Goal: Check status: Check status

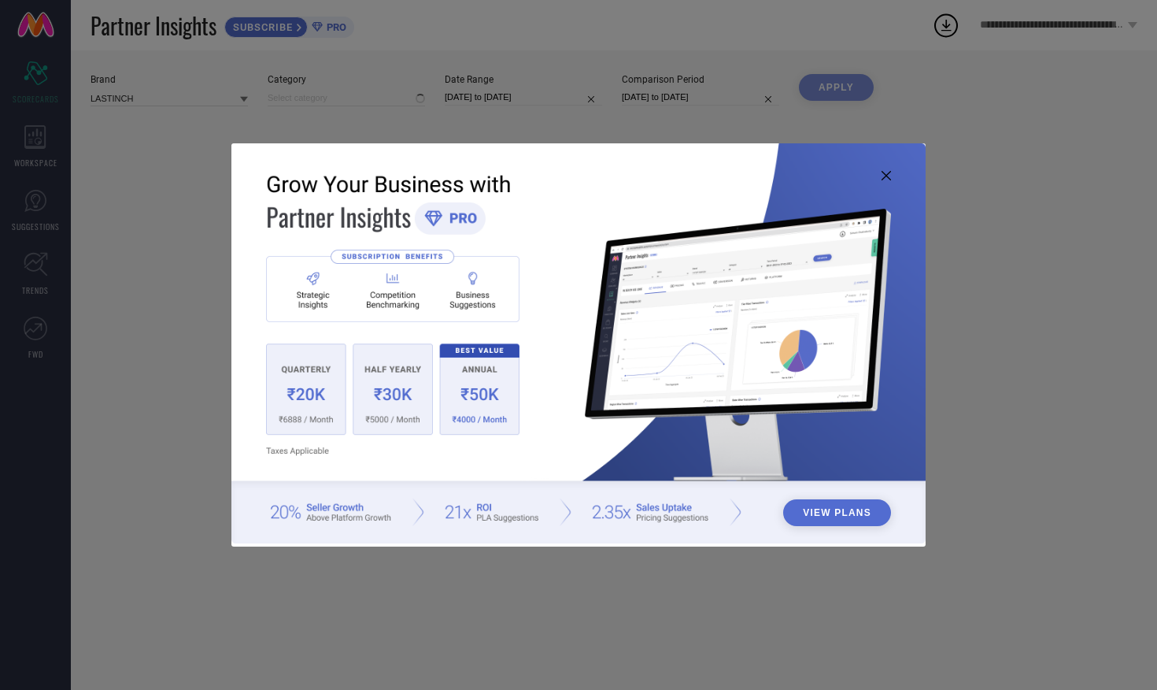
type input "All"
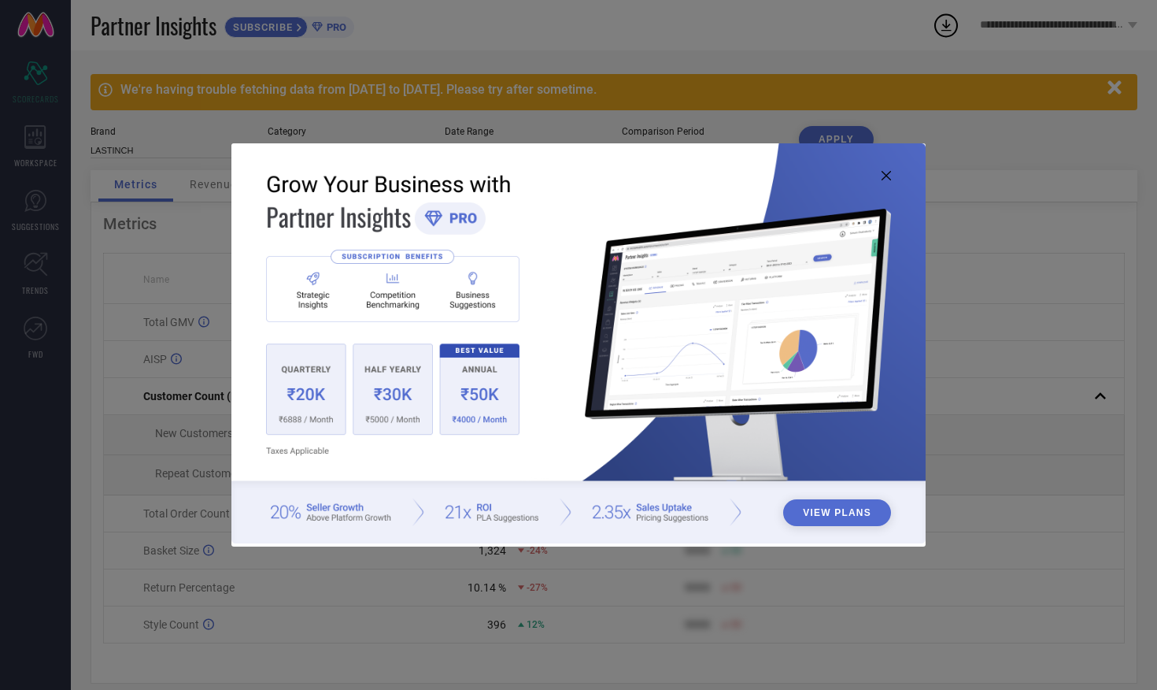
click at [886, 172] on icon at bounding box center [886, 175] width 9 height 9
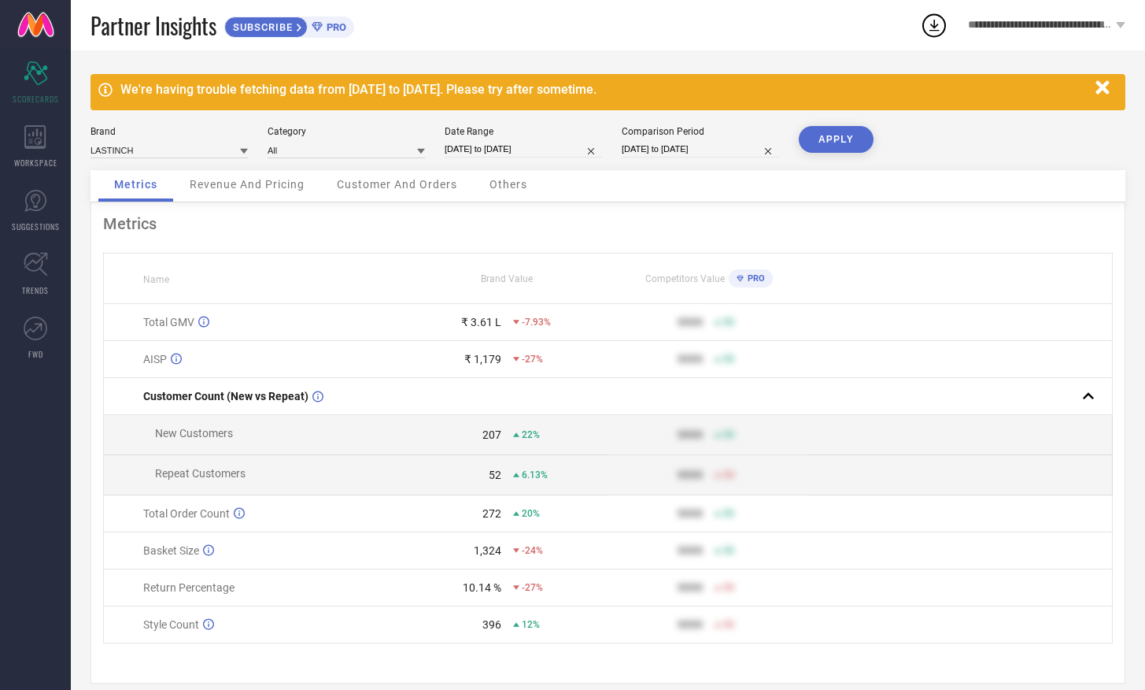
select select "7"
select select "2025"
select select "8"
select select "2025"
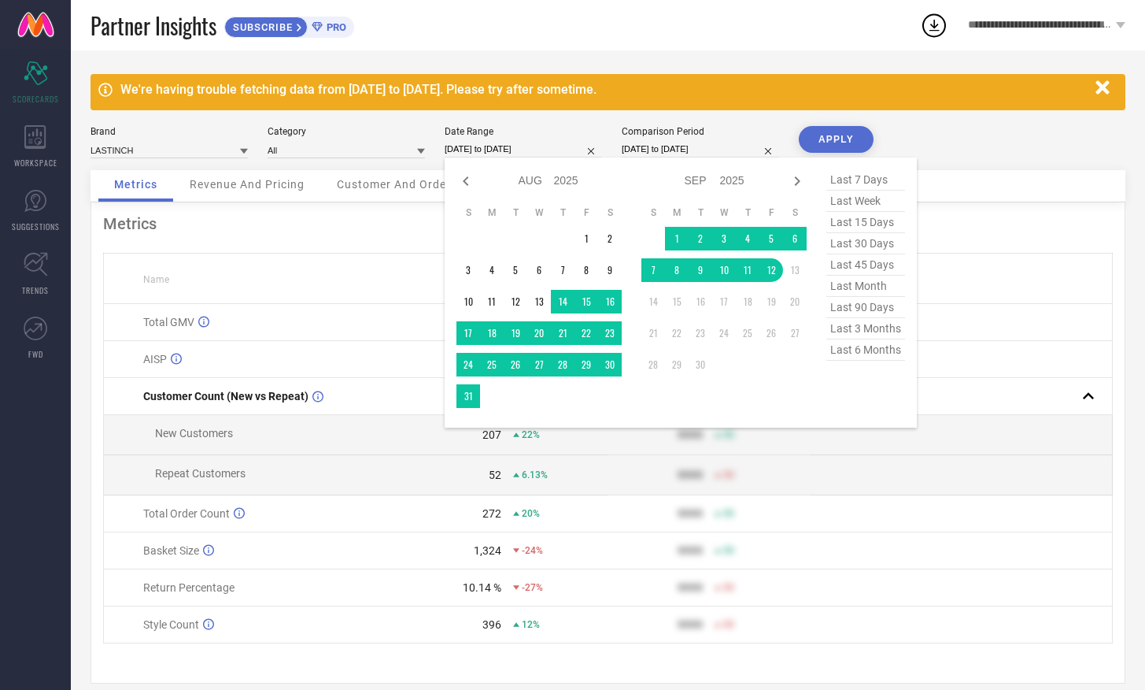
click at [490, 151] on input "[DATE] to [DATE]" at bounding box center [523, 149] width 157 height 17
click at [464, 179] on icon at bounding box center [466, 180] width 6 height 9
select select "6"
select select "2025"
select select "7"
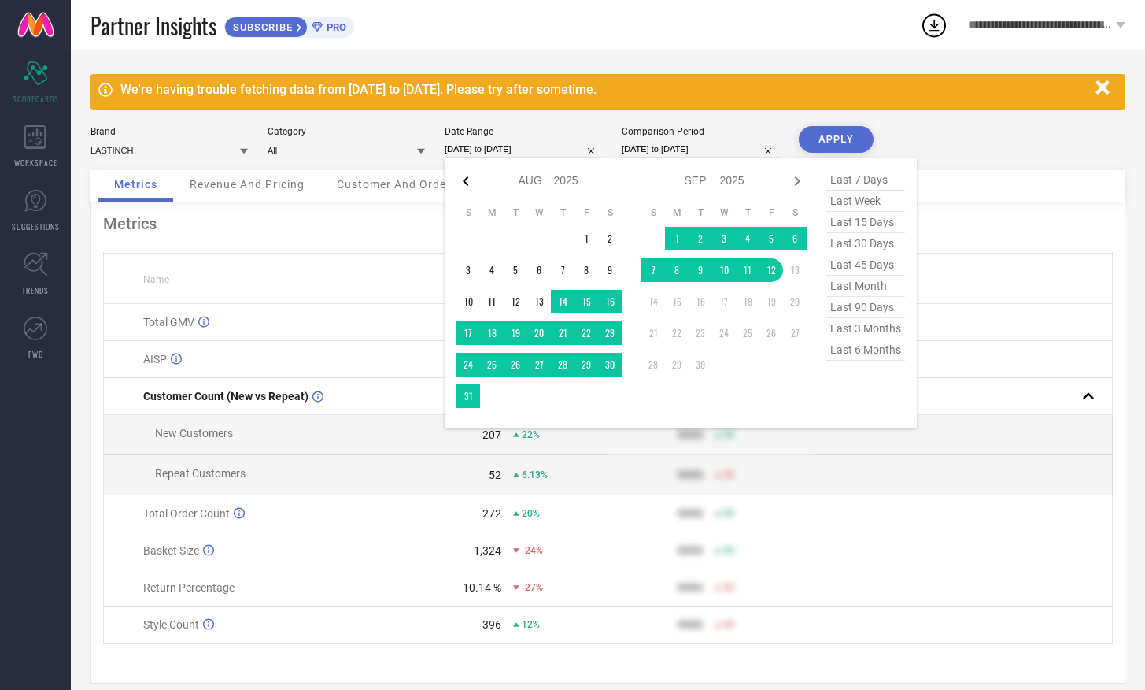
select select "2025"
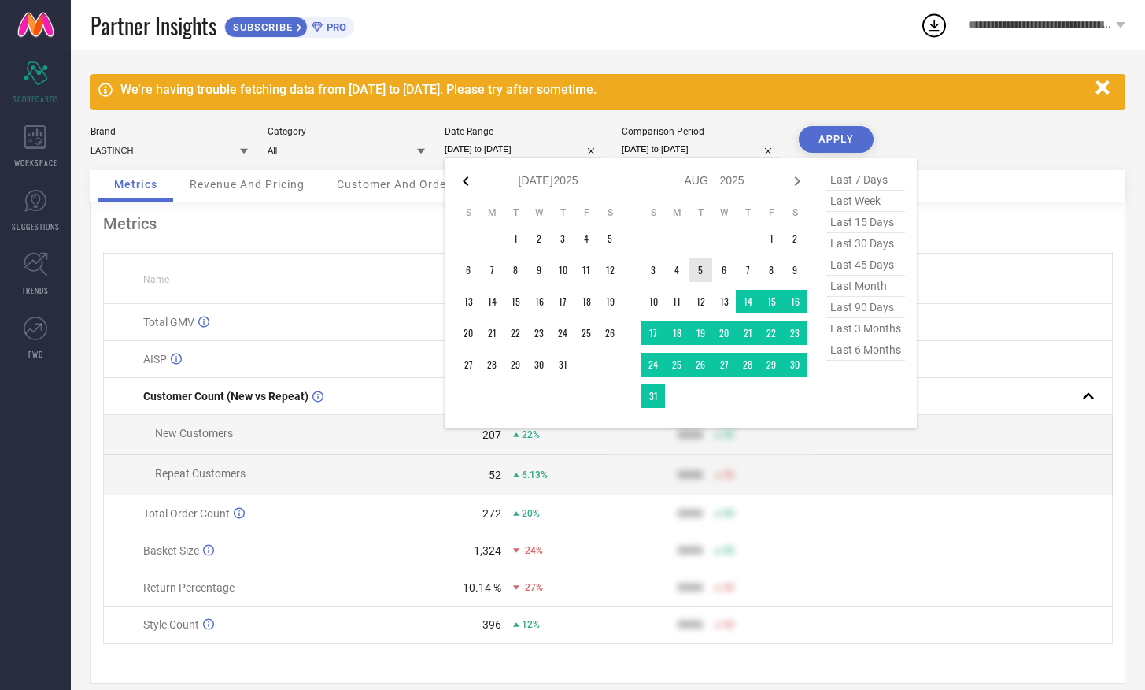
click at [461, 180] on icon at bounding box center [466, 181] width 19 height 19
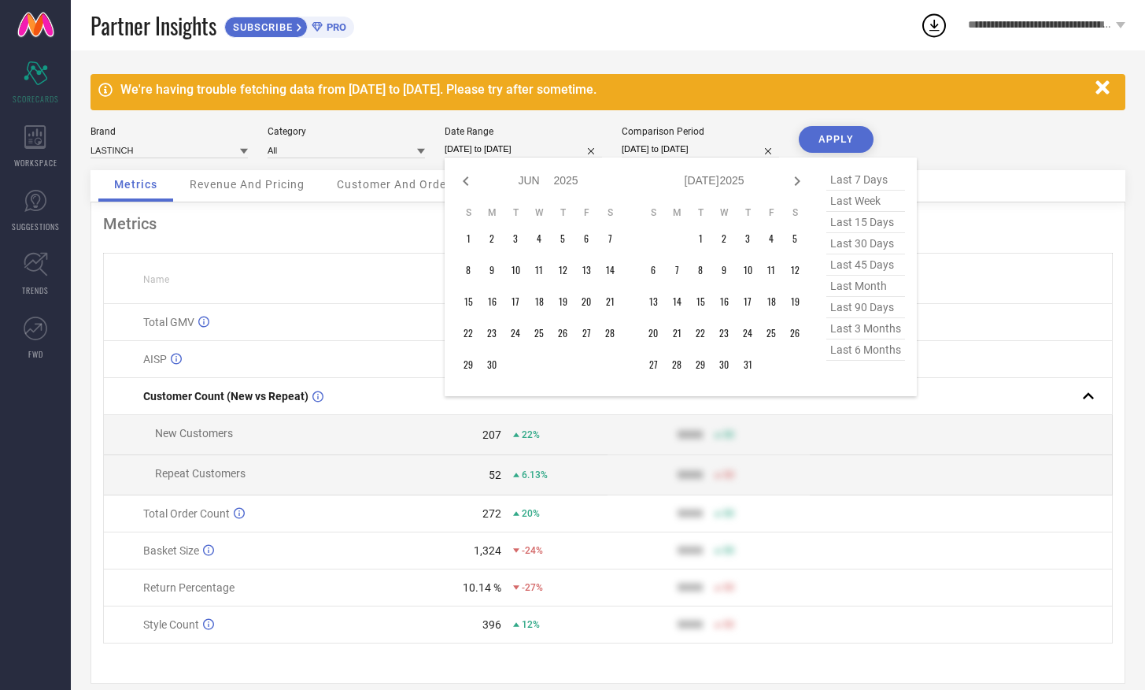
click at [461, 180] on icon at bounding box center [466, 181] width 19 height 19
select select "3"
select select "2025"
select select "4"
select select "2025"
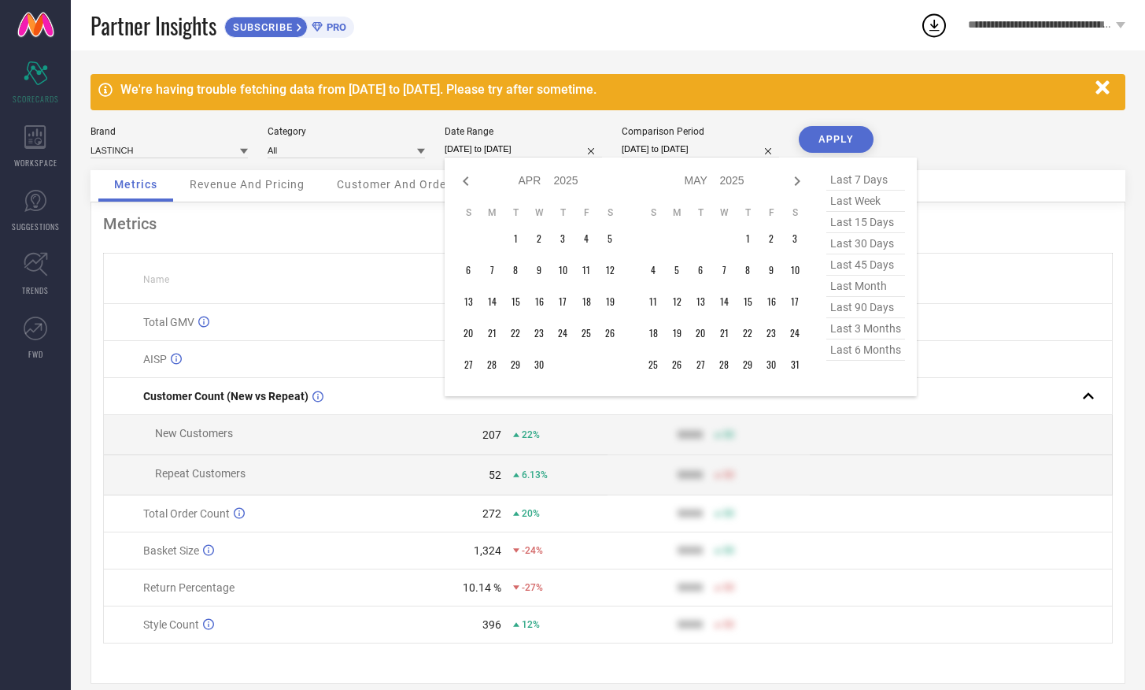
click at [461, 180] on icon at bounding box center [466, 181] width 19 height 19
select select "2"
select select "2025"
select select "3"
select select "2025"
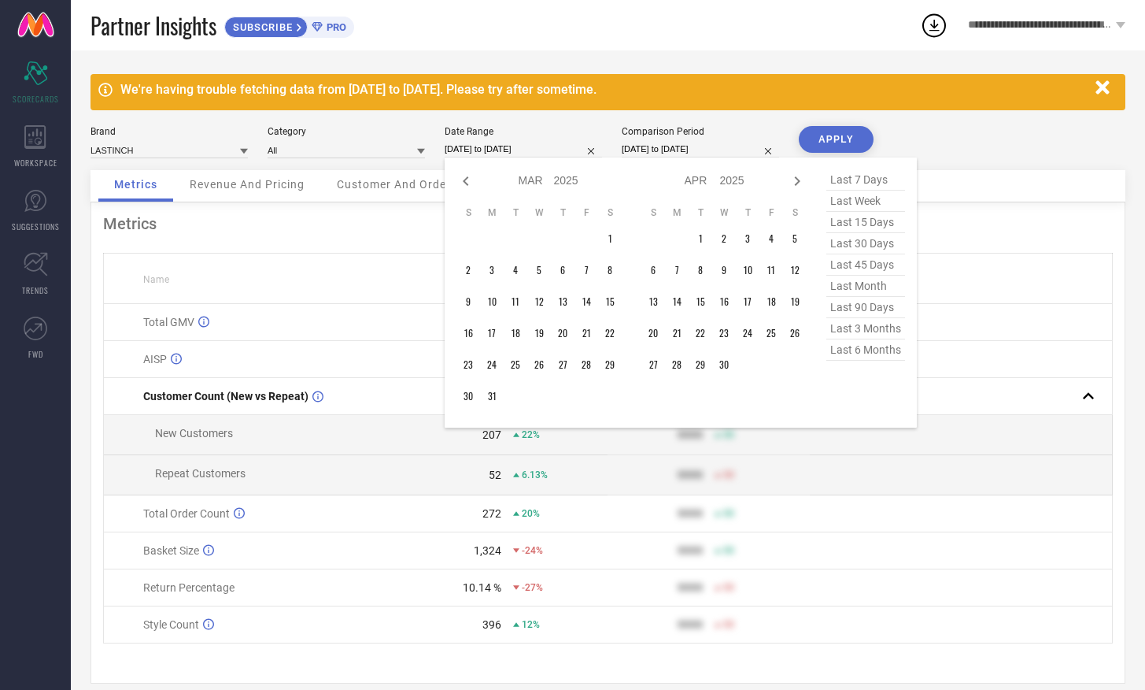
click at [461, 180] on icon at bounding box center [466, 181] width 19 height 19
select select "11"
select select "2024"
select select "2025"
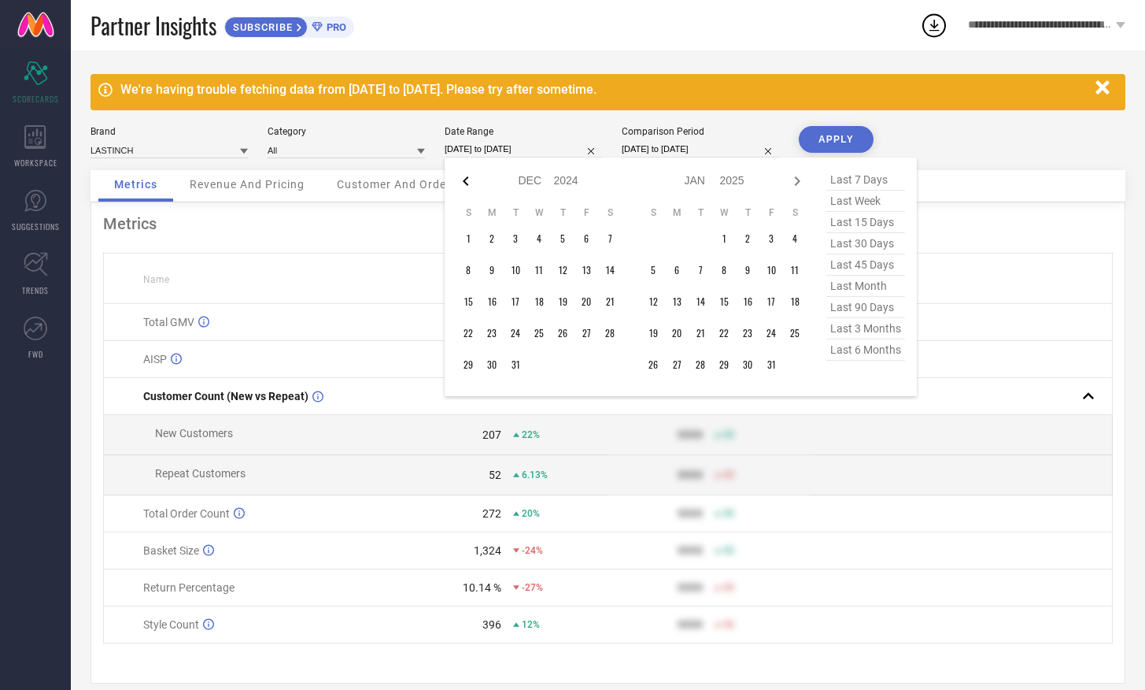
click at [461, 181] on icon at bounding box center [466, 181] width 19 height 19
select select "10"
select select "2024"
select select "11"
select select "2024"
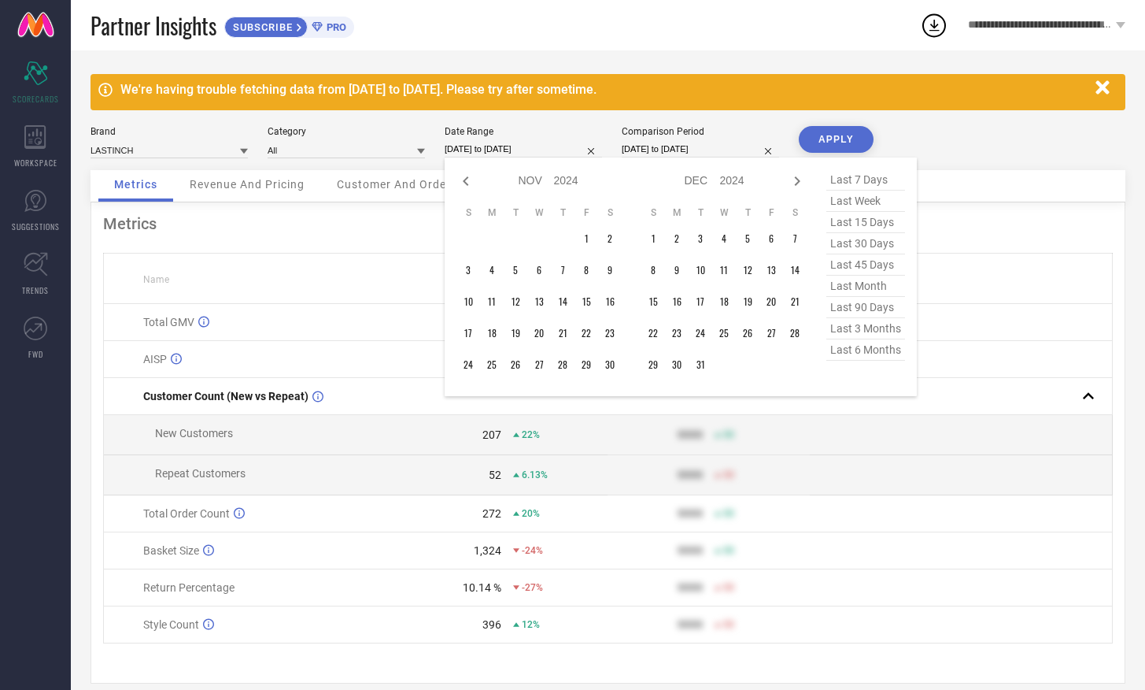
click at [461, 181] on icon at bounding box center [466, 181] width 19 height 19
select select "8"
select select "2024"
select select "9"
select select "2024"
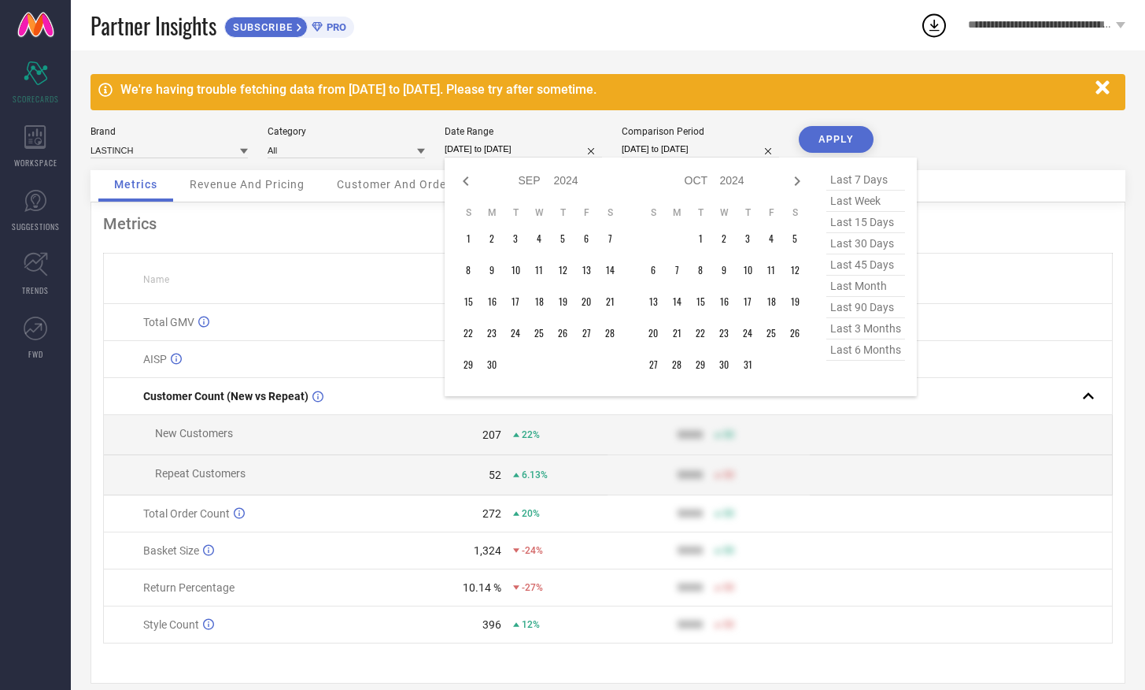
click at [461, 181] on icon at bounding box center [466, 181] width 19 height 19
select select "7"
select select "2024"
select select "8"
select select "2024"
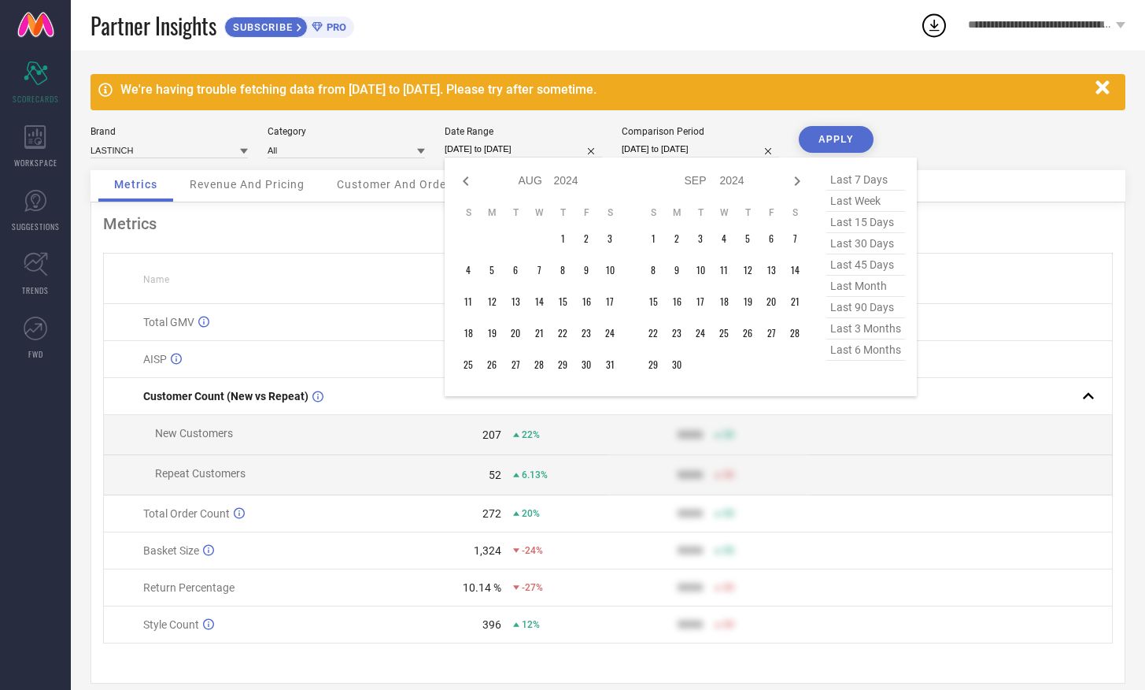
click at [461, 181] on icon at bounding box center [466, 181] width 19 height 19
select select "6"
select select "2024"
select select "7"
select select "2024"
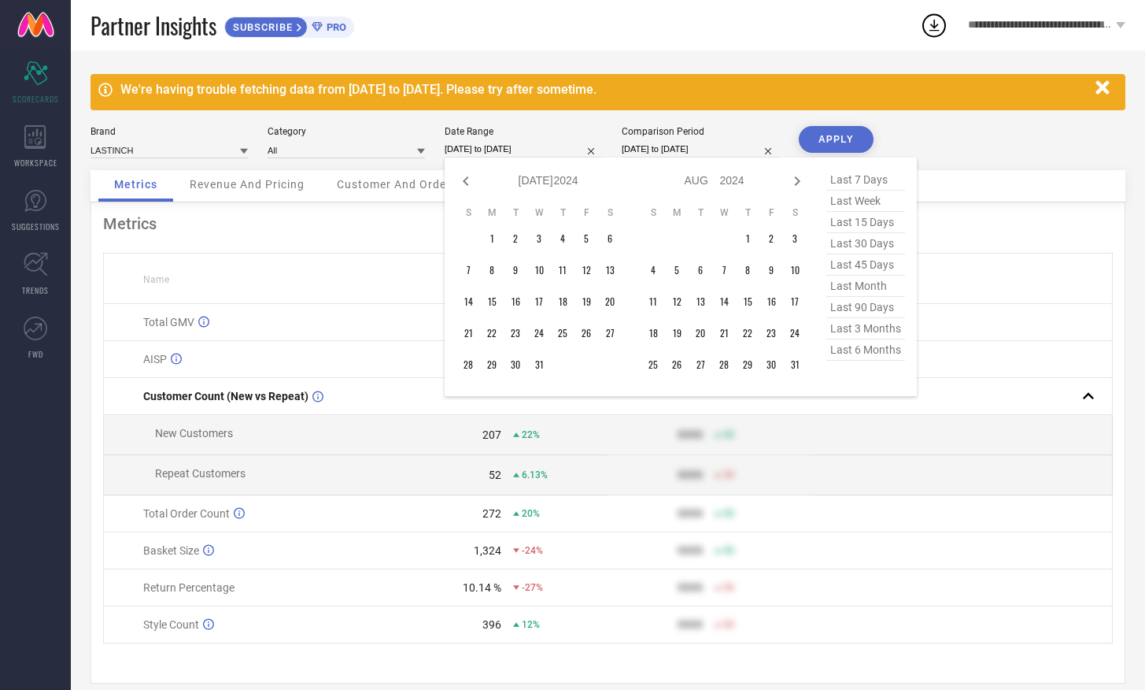
click at [461, 181] on icon at bounding box center [466, 181] width 19 height 19
select select "4"
select select "2024"
select select "5"
select select "2024"
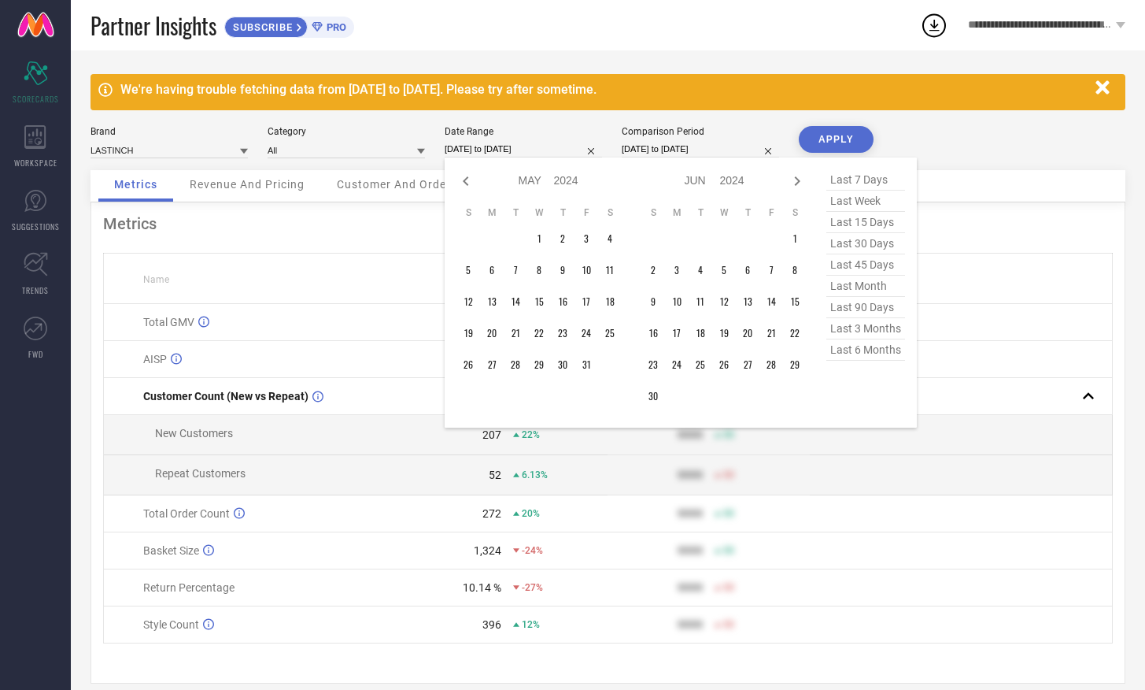
click at [461, 181] on icon at bounding box center [466, 181] width 19 height 19
select select "3"
select select "2024"
select select "4"
select select "2024"
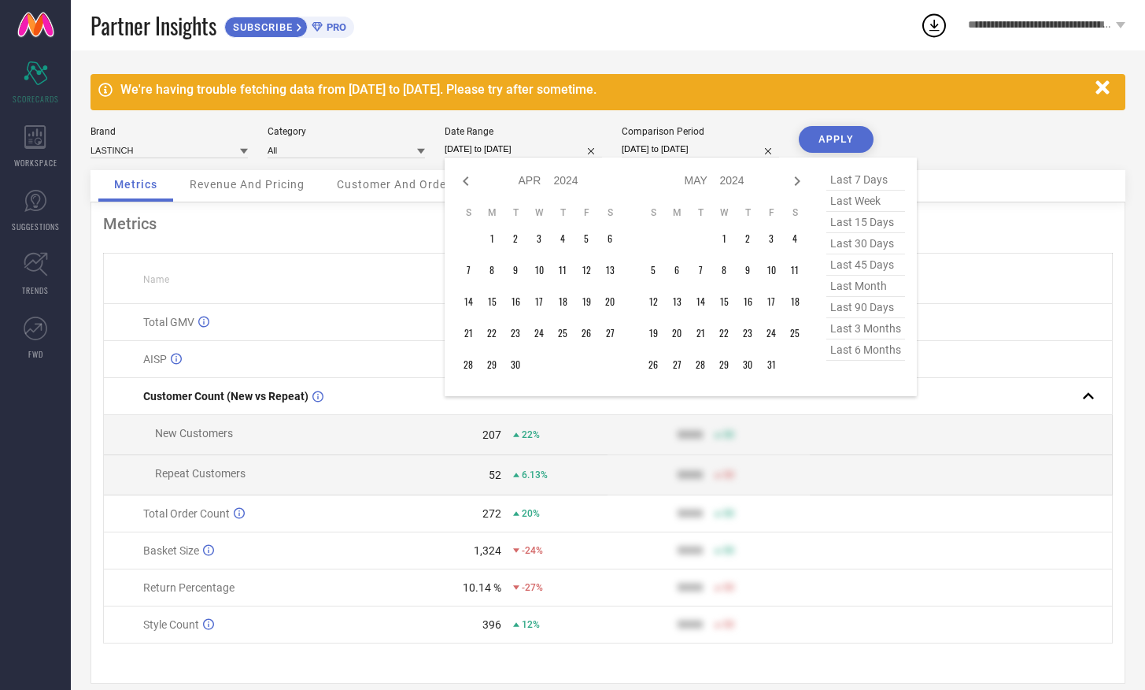
click at [461, 181] on icon at bounding box center [466, 181] width 19 height 19
select select "2"
select select "2024"
select select "3"
select select "2024"
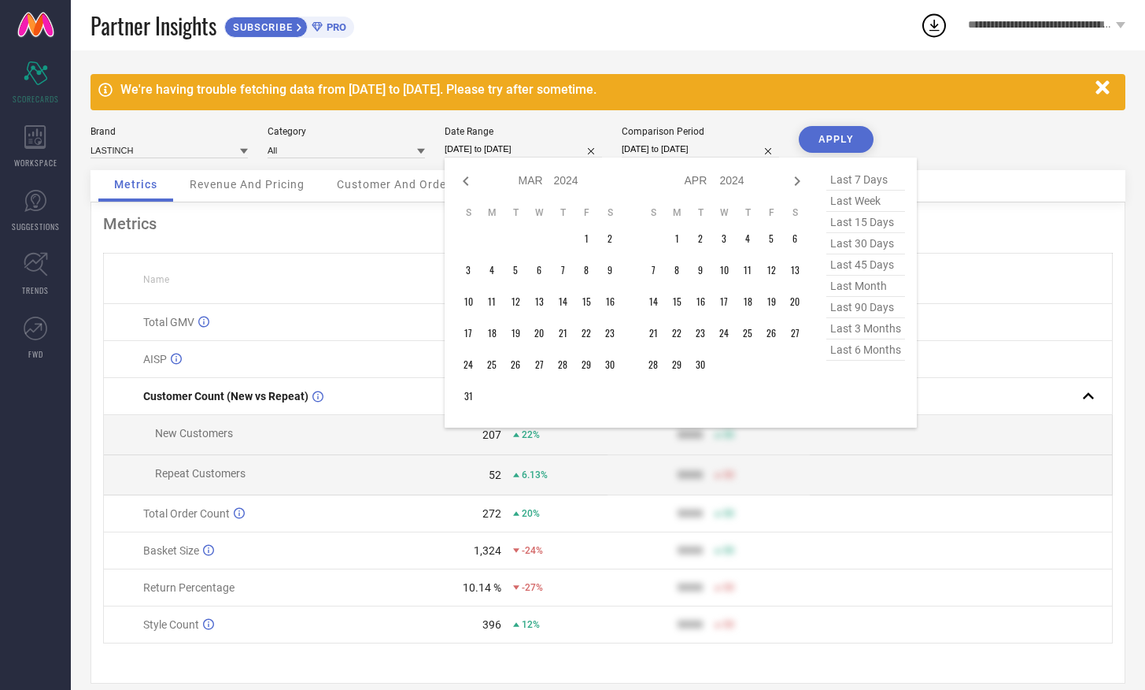
click at [461, 181] on icon at bounding box center [466, 181] width 19 height 19
select select "1"
select select "2024"
select select "2"
select select "2024"
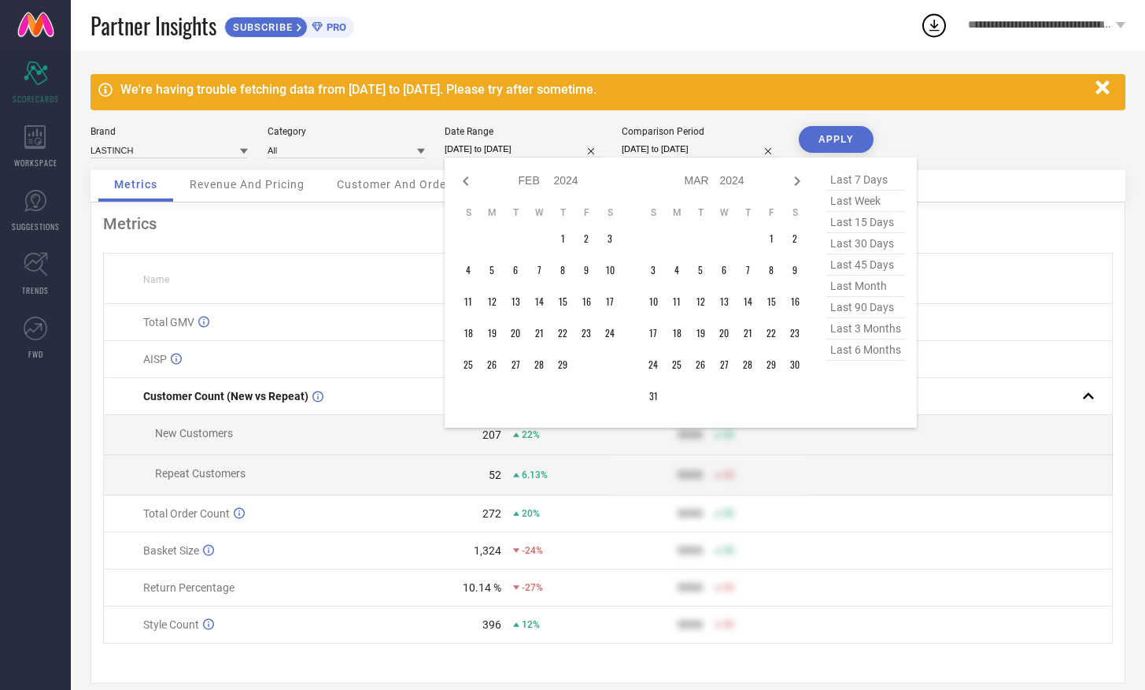
click at [461, 181] on icon at bounding box center [466, 181] width 19 height 19
select select "2024"
select select "1"
select select "2024"
type input "After [DATE]"
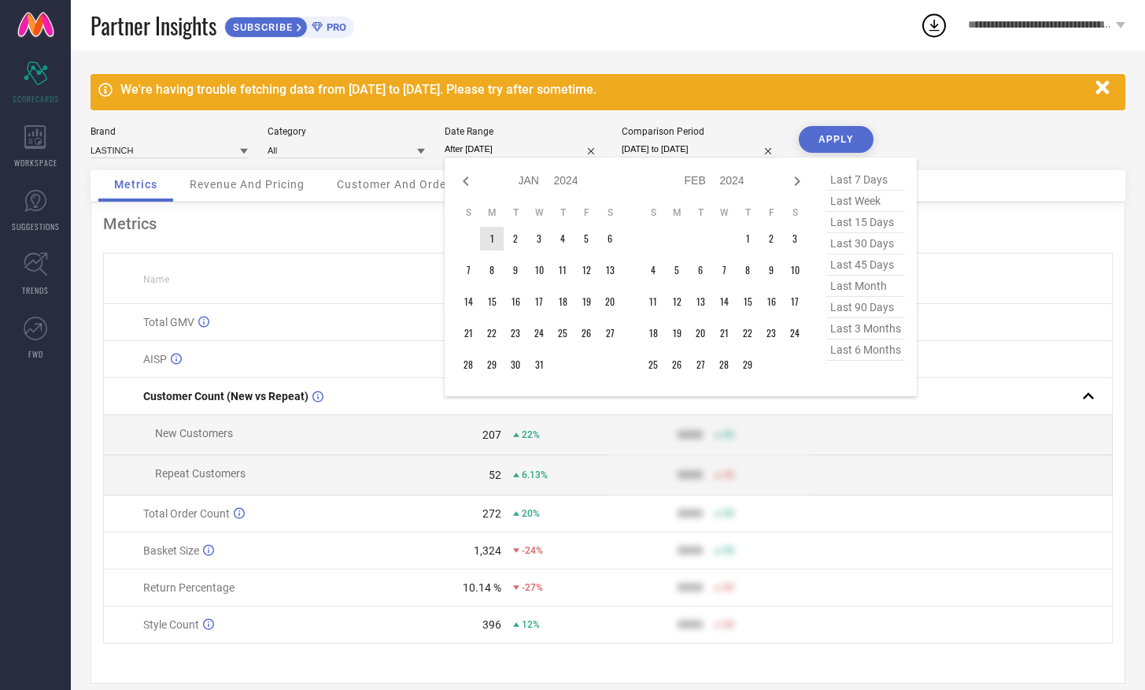
click at [487, 235] on td "1" at bounding box center [492, 239] width 24 height 24
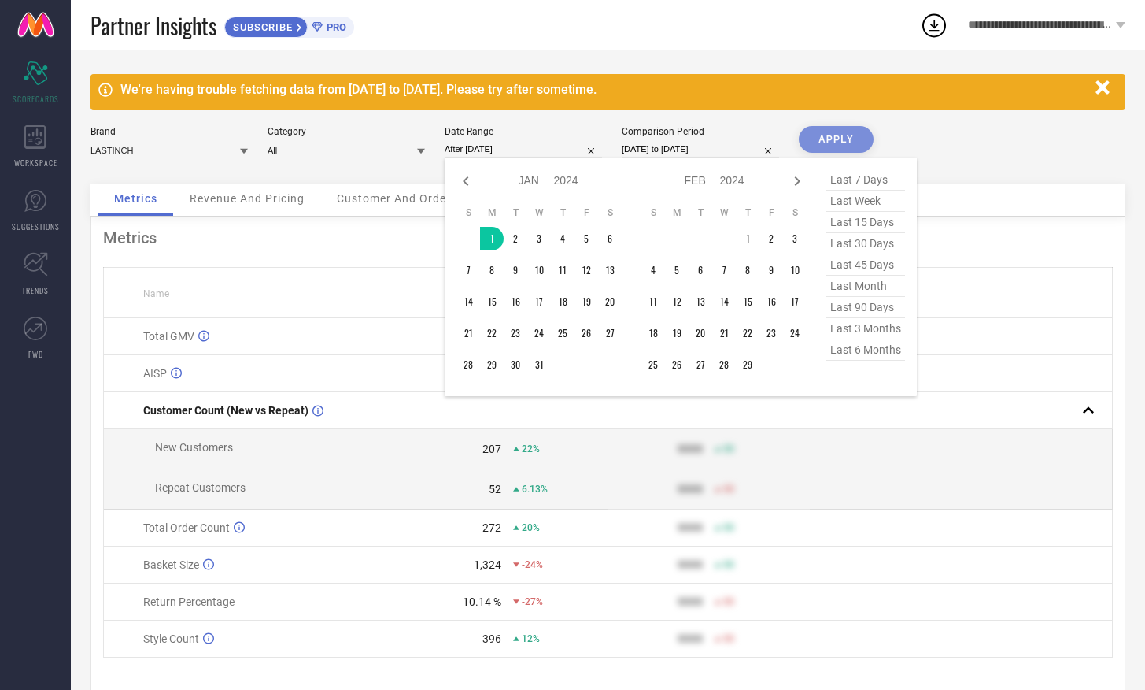
click at [698, 154] on input "[DATE] to [DATE]" at bounding box center [700, 149] width 157 height 17
select select "7"
select select "2024"
select select "8"
select select "2024"
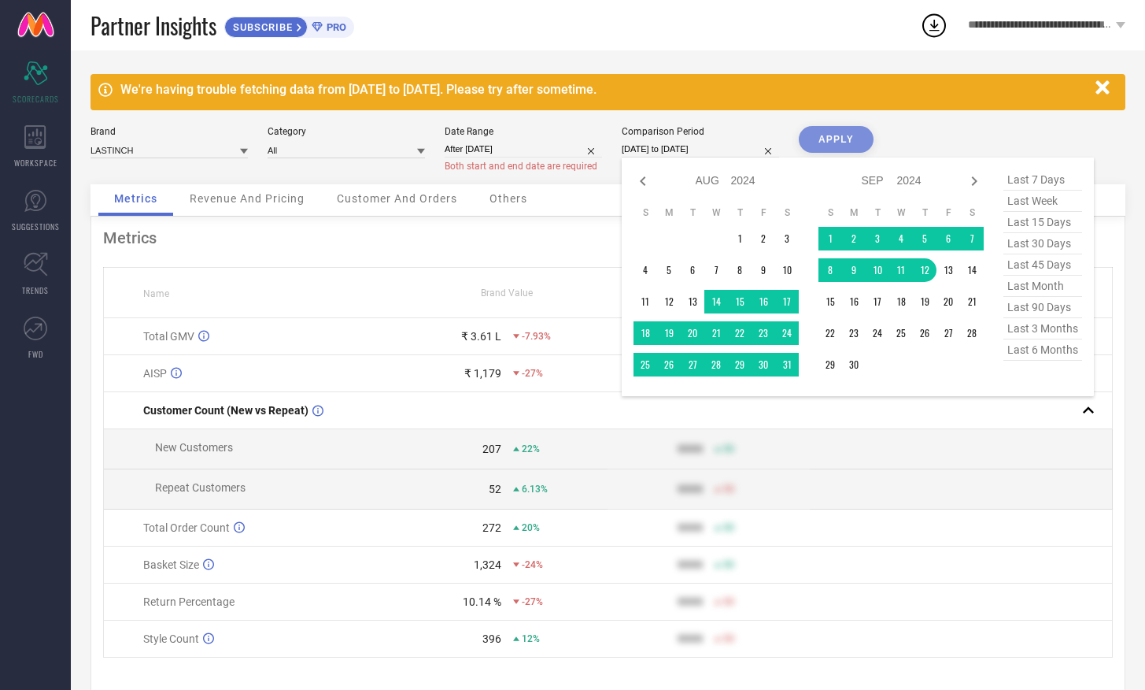
click at [1038, 353] on span "last 6 months" at bounding box center [1043, 349] width 79 height 21
type input "[DATE] to [DATE]"
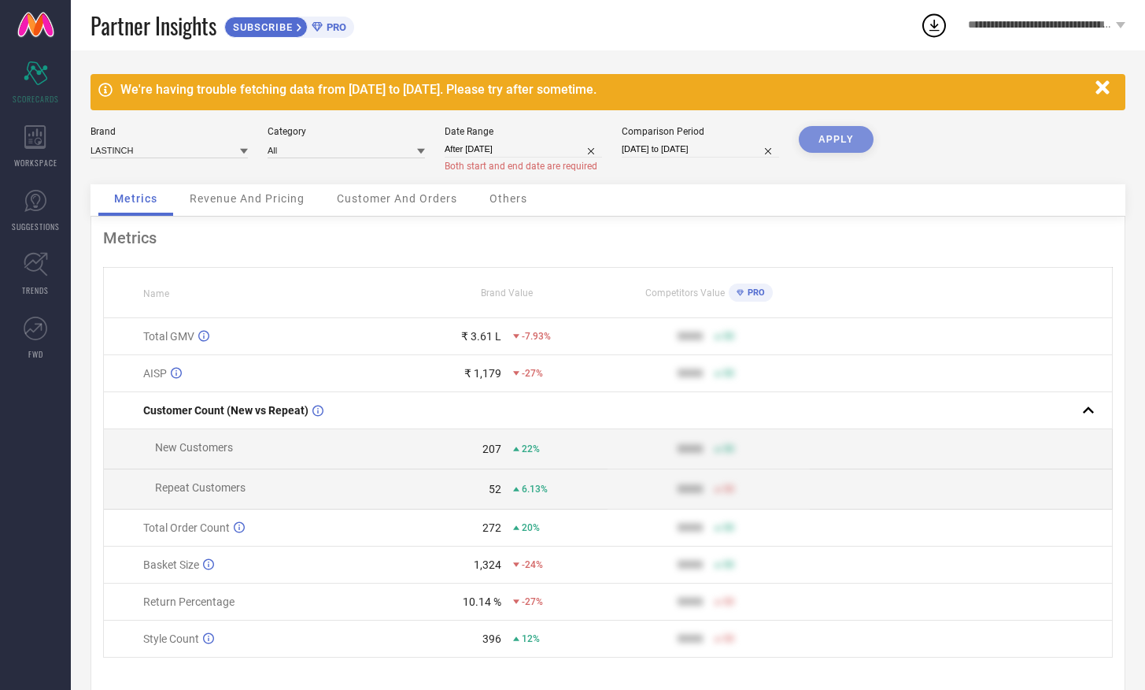
select select "2024"
select select "1"
select select "2024"
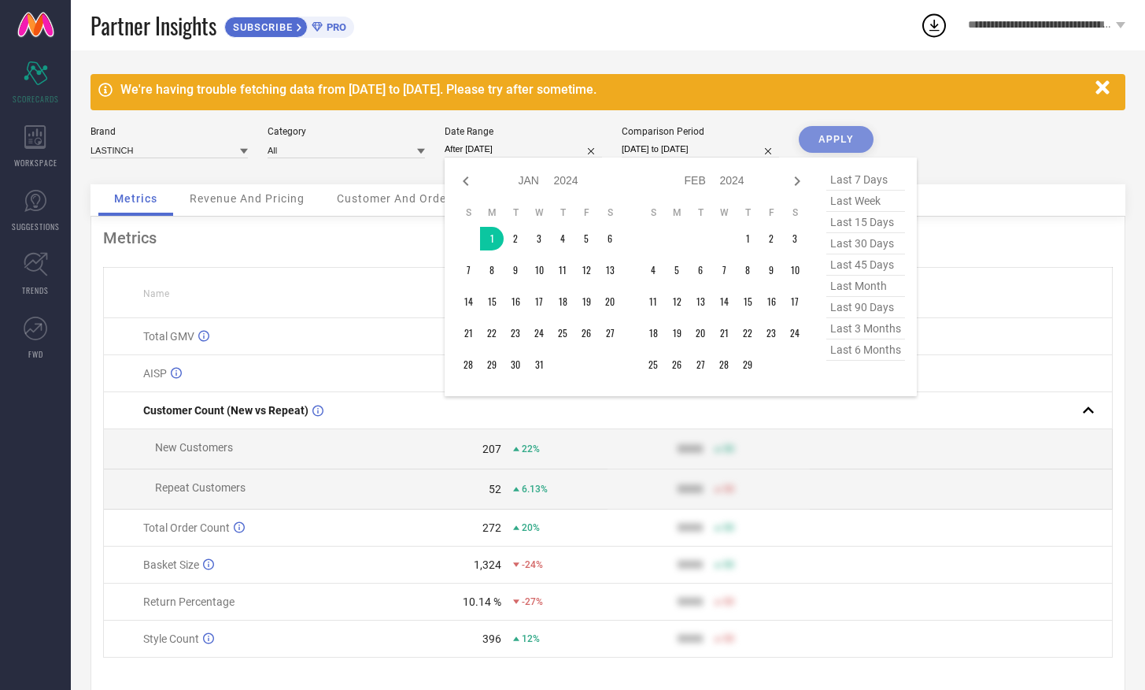
click at [479, 156] on input "After [DATE]" at bounding box center [523, 149] width 157 height 17
click at [794, 186] on icon at bounding box center [797, 181] width 19 height 19
select select "1"
select select "2024"
select select "2"
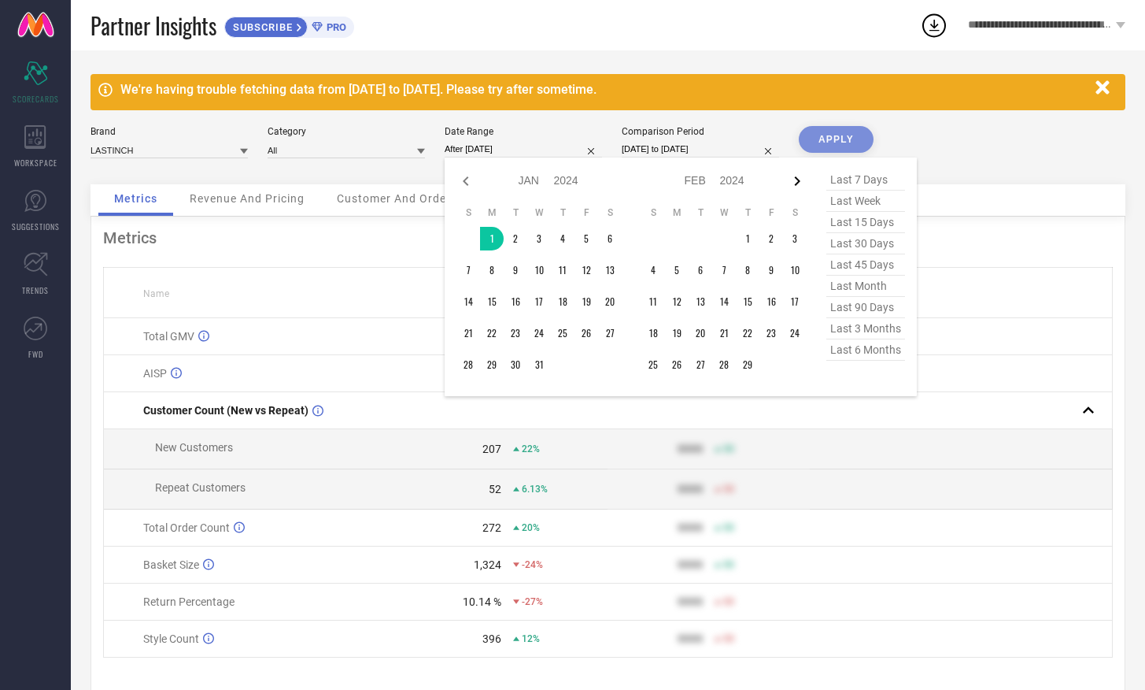
select select "2024"
click at [794, 186] on icon at bounding box center [797, 181] width 19 height 19
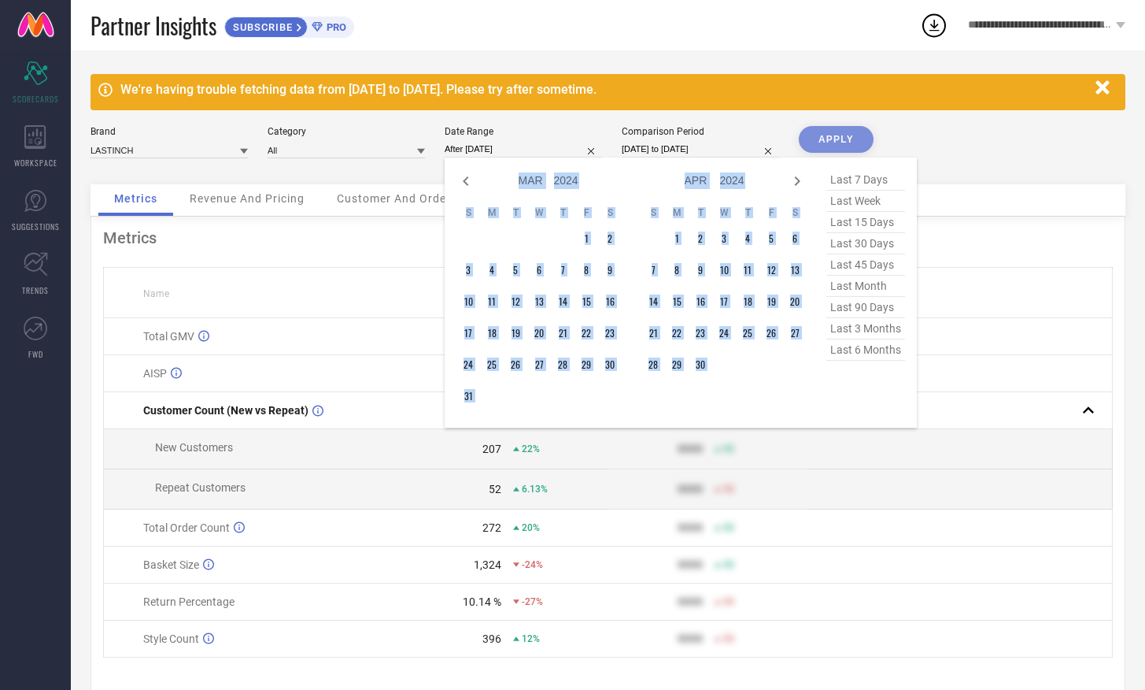
click at [794, 186] on icon at bounding box center [797, 181] width 19 height 19
select select "4"
select select "2024"
select select "5"
select select "2024"
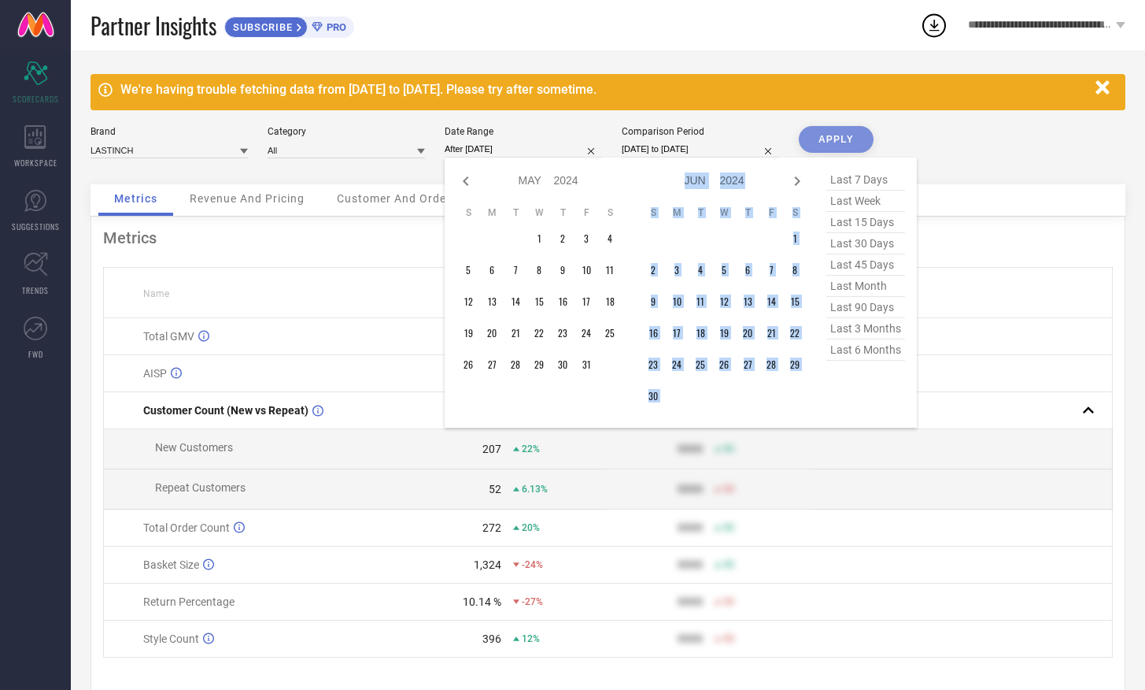
click at [794, 186] on icon at bounding box center [797, 181] width 19 height 19
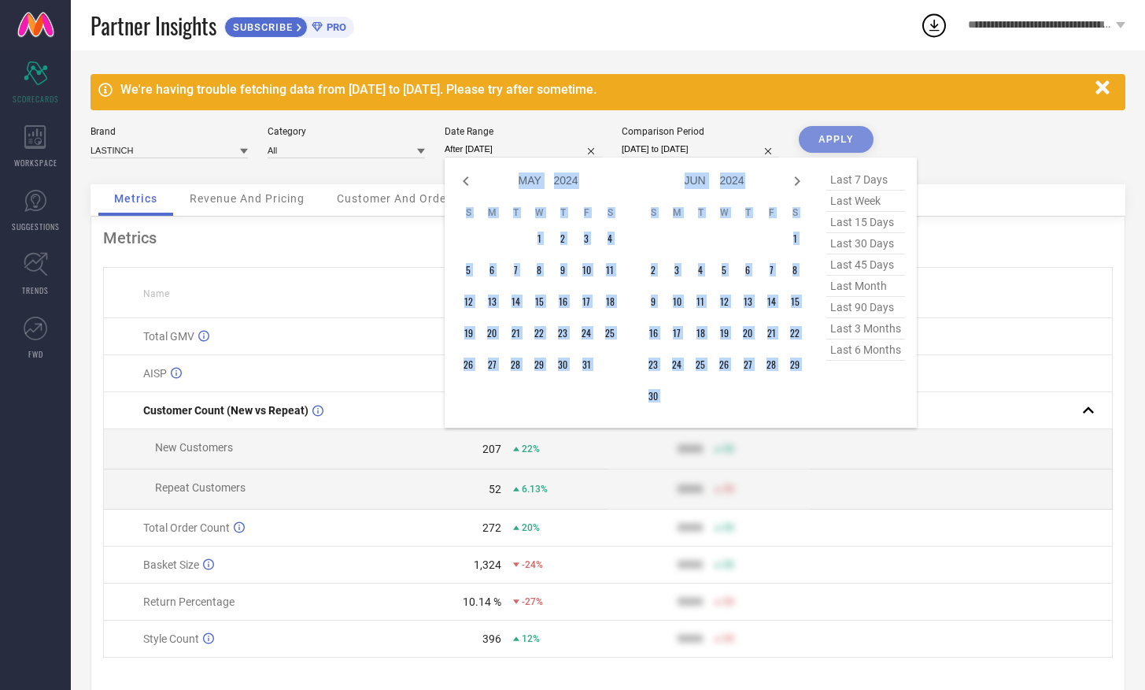
select select "5"
select select "2024"
select select "6"
select select "2024"
click at [794, 186] on icon at bounding box center [797, 181] width 19 height 19
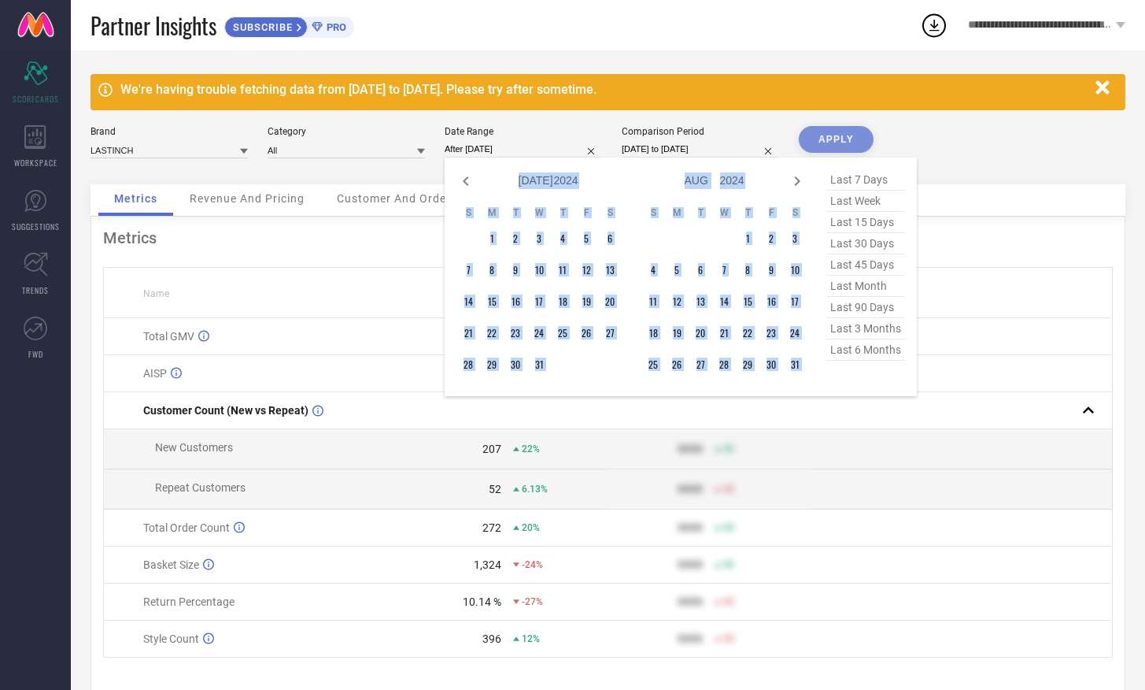
click at [794, 186] on icon at bounding box center [797, 181] width 19 height 19
select select "8"
select select "2024"
select select "9"
select select "2024"
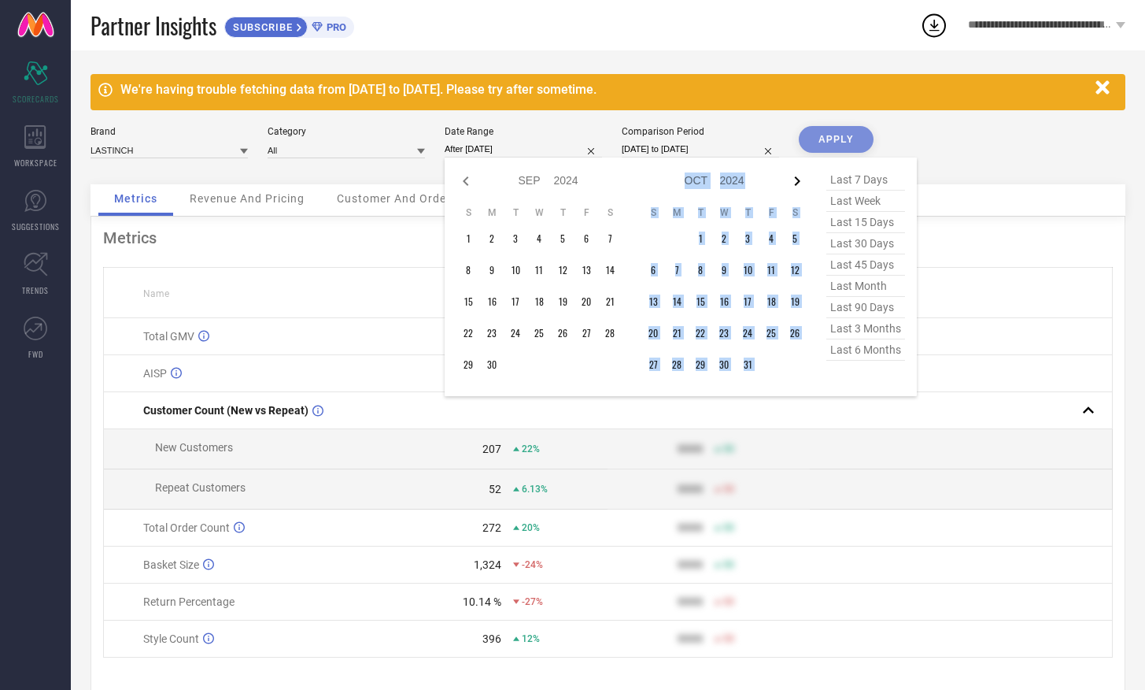
click at [794, 186] on icon at bounding box center [797, 181] width 19 height 19
select select "9"
select select "2024"
select select "10"
select select "2024"
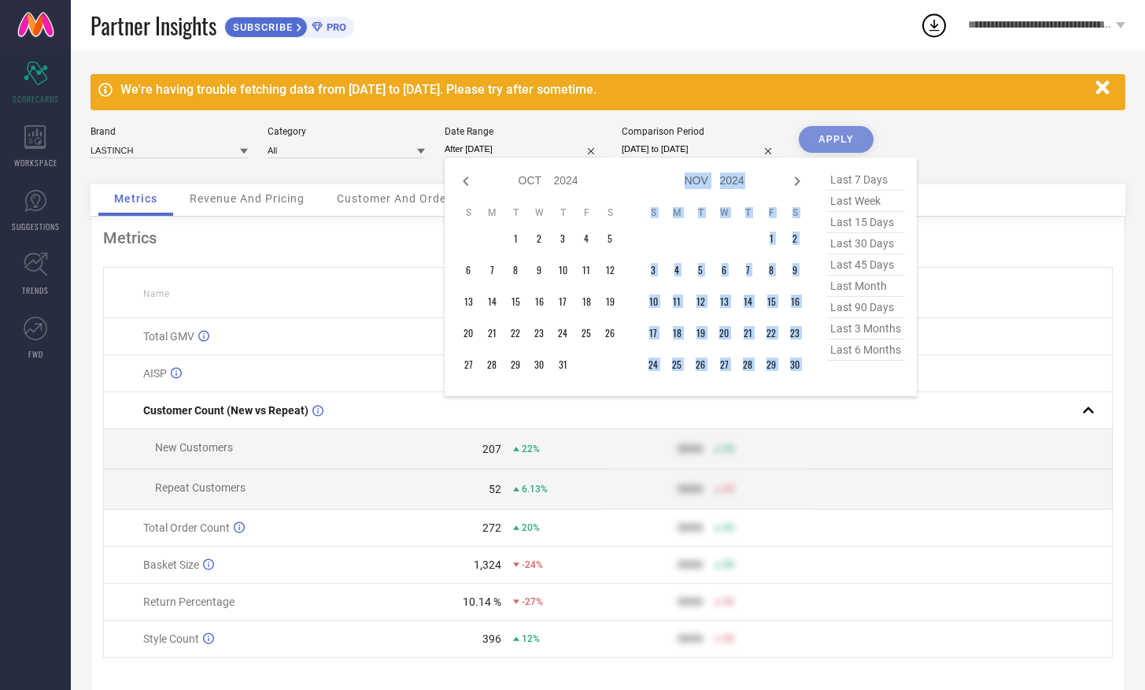
click at [794, 186] on icon at bounding box center [797, 181] width 19 height 19
select select "10"
select select "2024"
select select "11"
select select "2024"
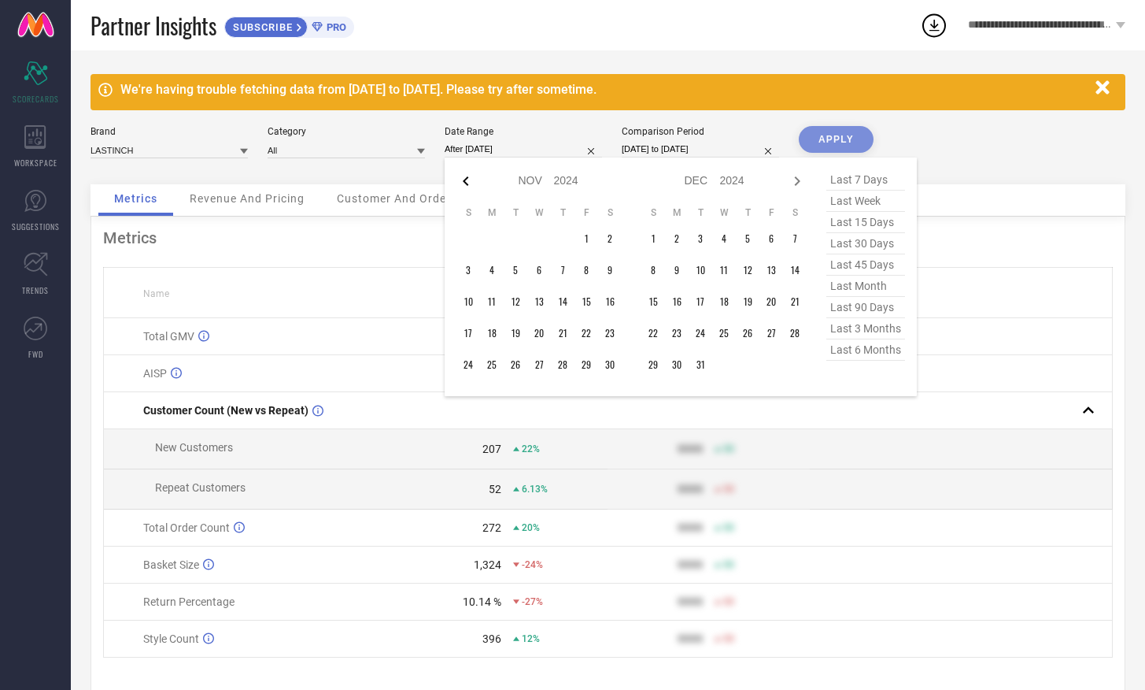
click at [463, 179] on icon at bounding box center [466, 181] width 19 height 19
select select "9"
select select "2024"
select select "10"
select select "2024"
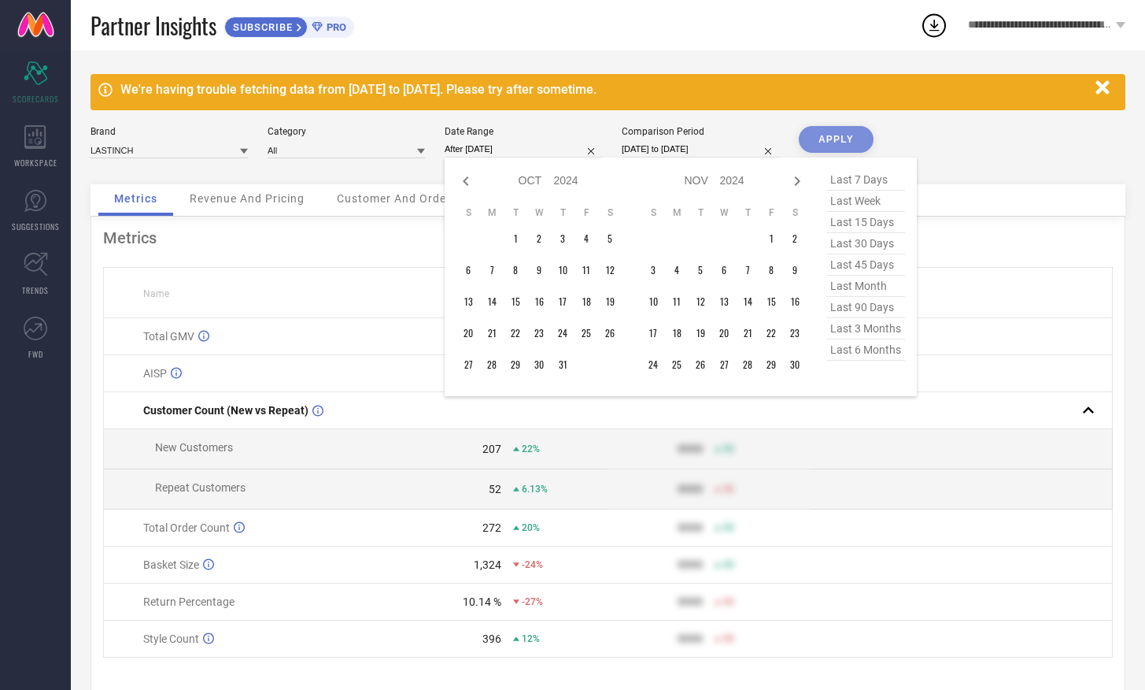
click at [463, 179] on icon at bounding box center [466, 181] width 19 height 19
select select "8"
select select "2024"
select select "9"
select select "2024"
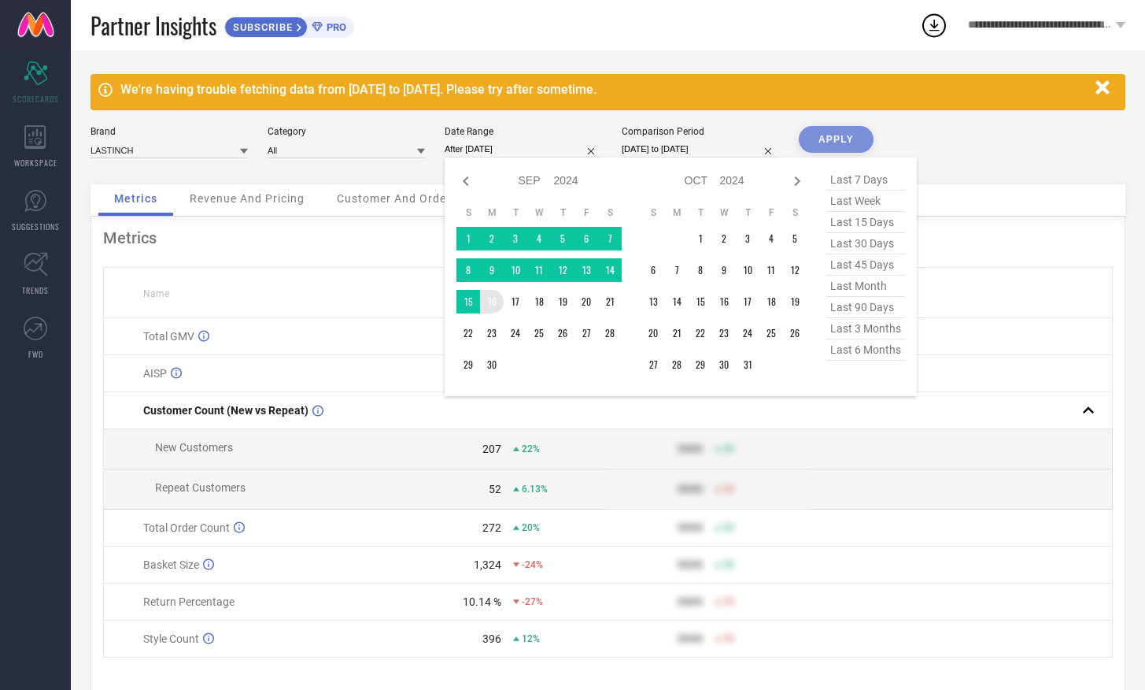
type input "[DATE] to [DATE]"
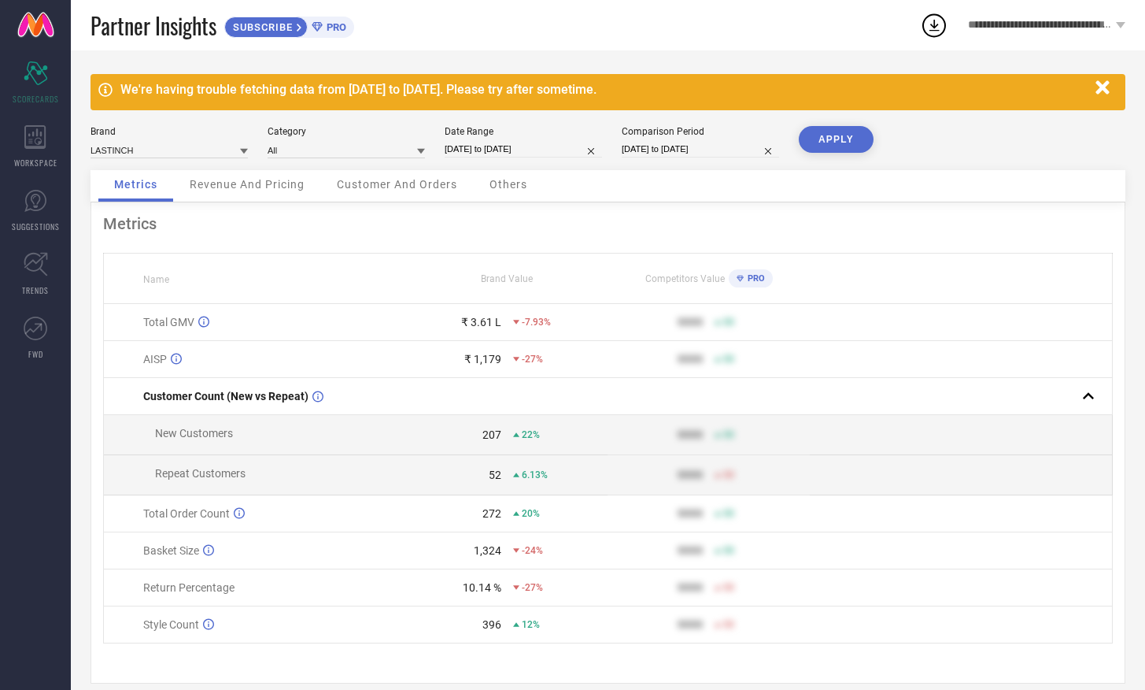
click at [504, 147] on input "[DATE] to [DATE]" at bounding box center [523, 149] width 157 height 17
select select "2024"
select select "1"
select select "2024"
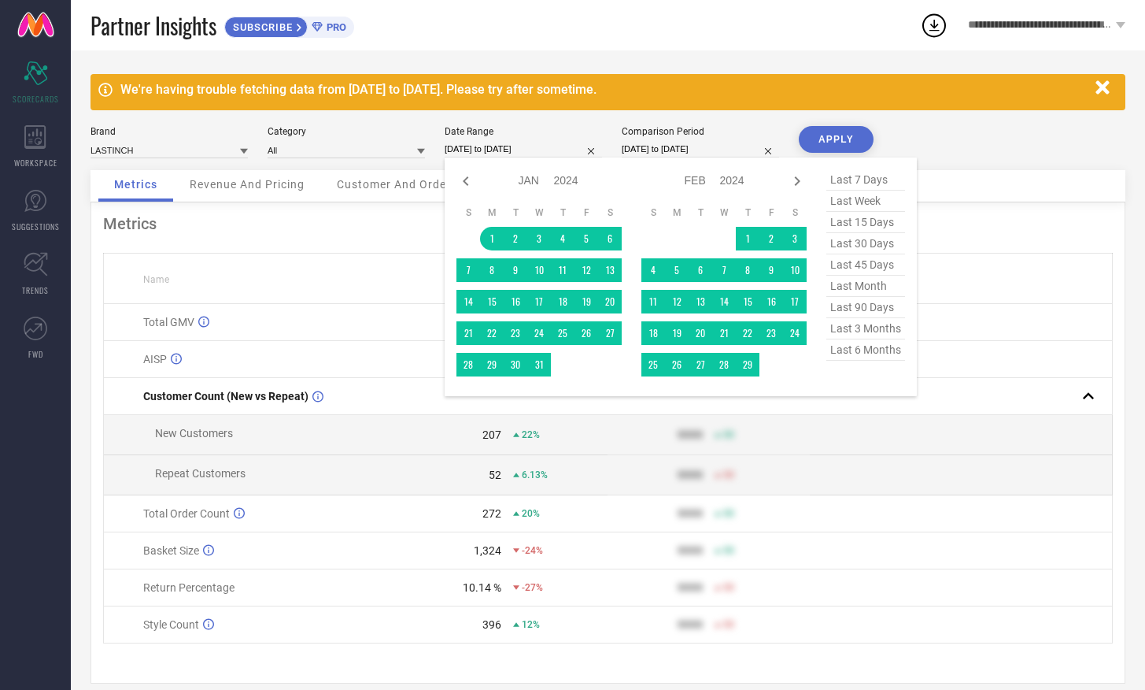
click at [824, 135] on button "APPLY" at bounding box center [836, 139] width 75 height 27
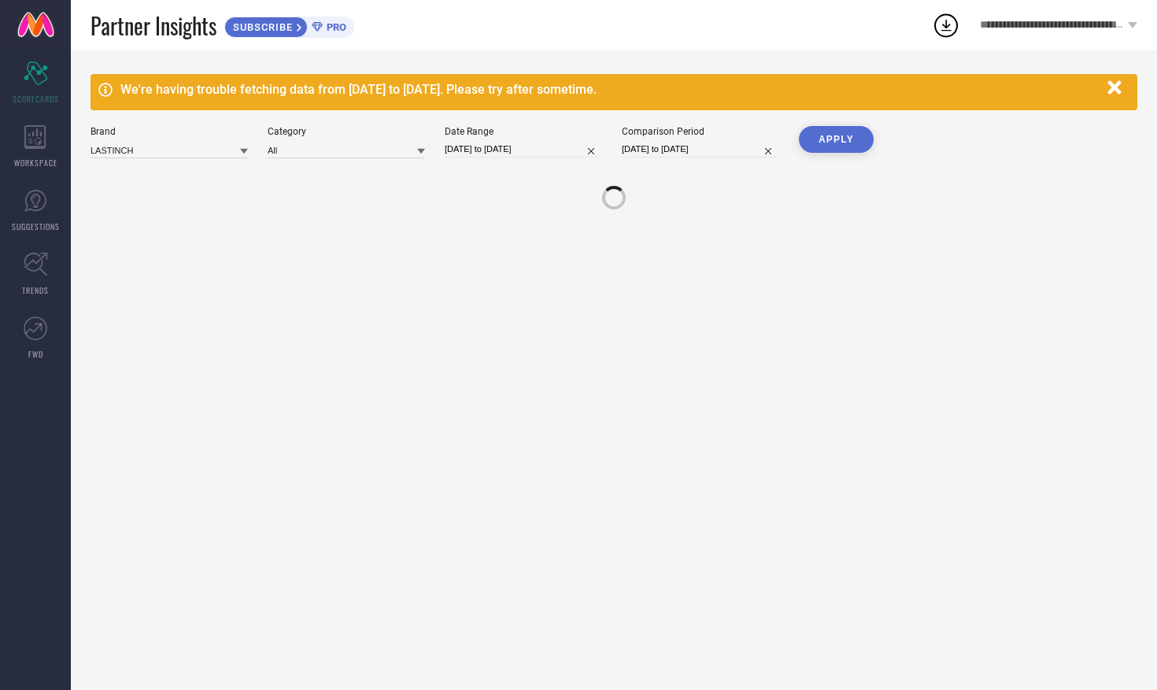
click at [824, 135] on button "APPLY" at bounding box center [836, 139] width 75 height 27
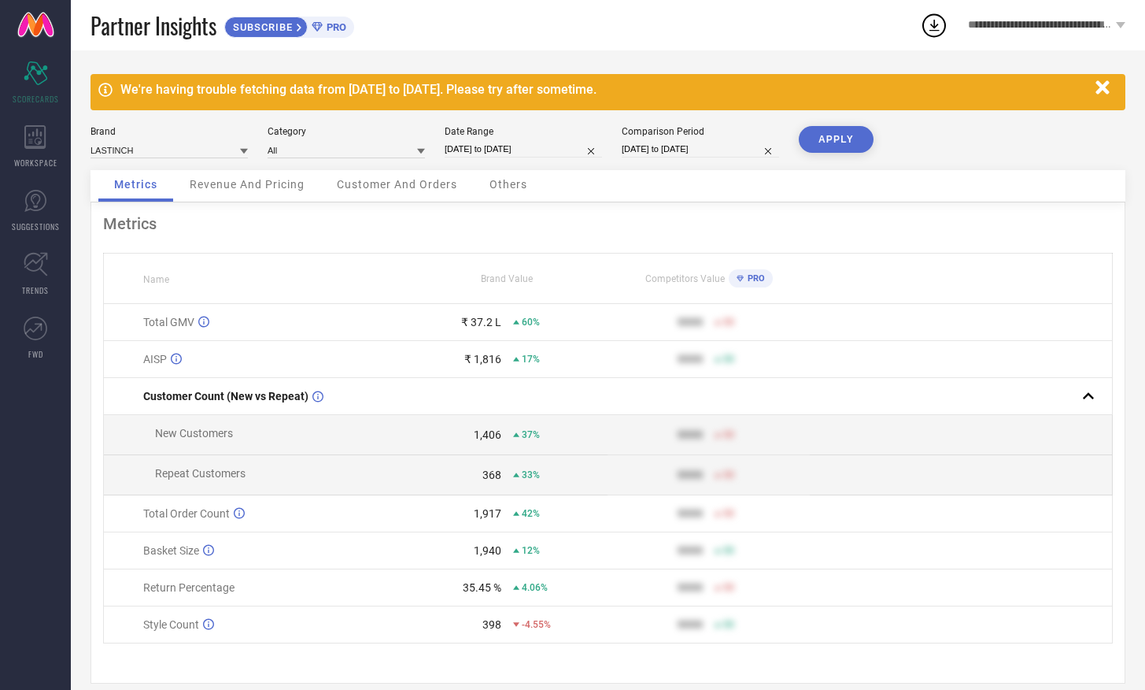
select select "2"
select select "2025"
select select "3"
select select "2025"
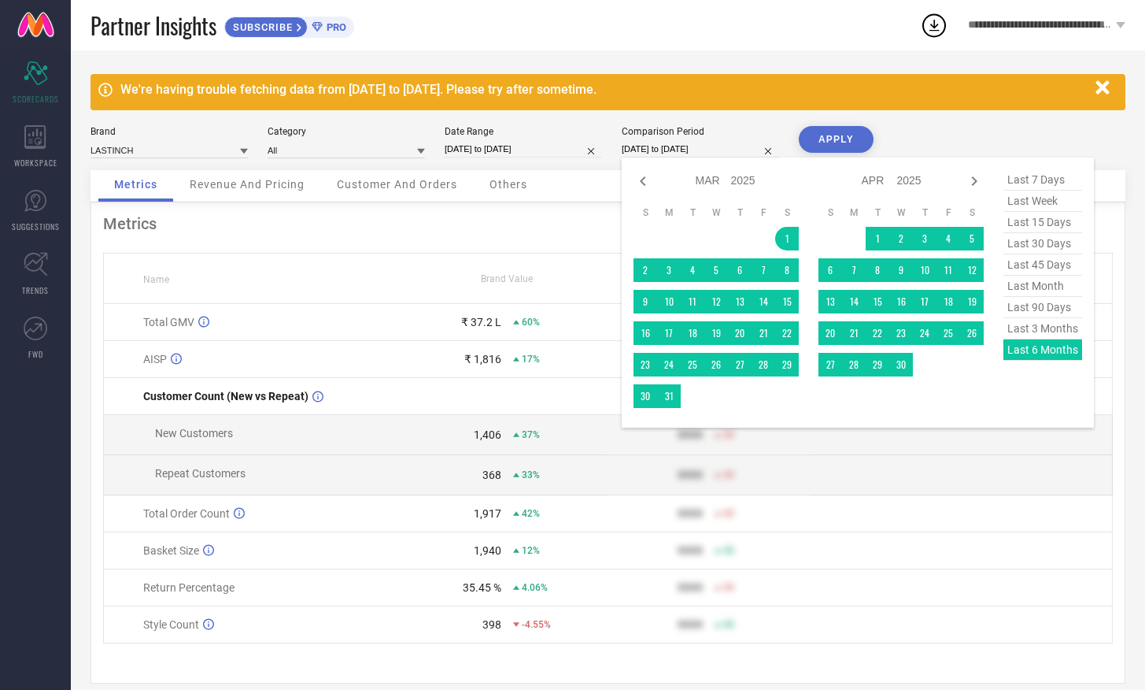
click at [663, 153] on input "[DATE] to [DATE]" at bounding box center [700, 149] width 157 height 17
click at [968, 135] on div "Brand LASTINCH Category All Date Range [DATE] to [DATE] Comparison Period [DATE…" at bounding box center [608, 148] width 1035 height 44
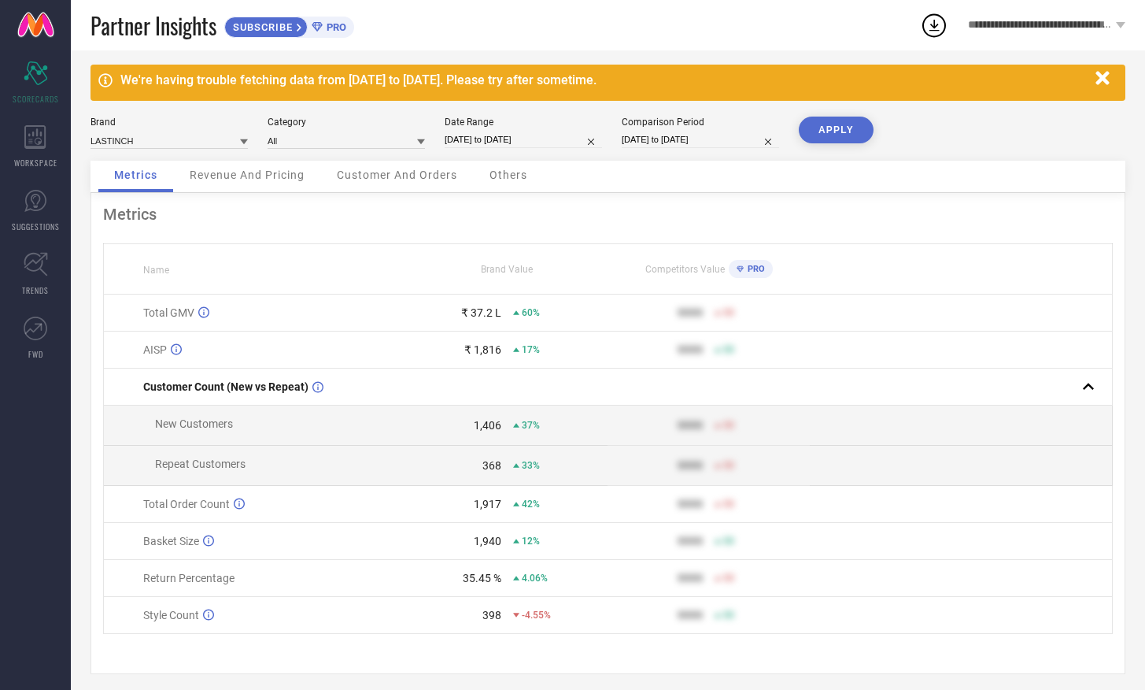
scroll to position [17, 0]
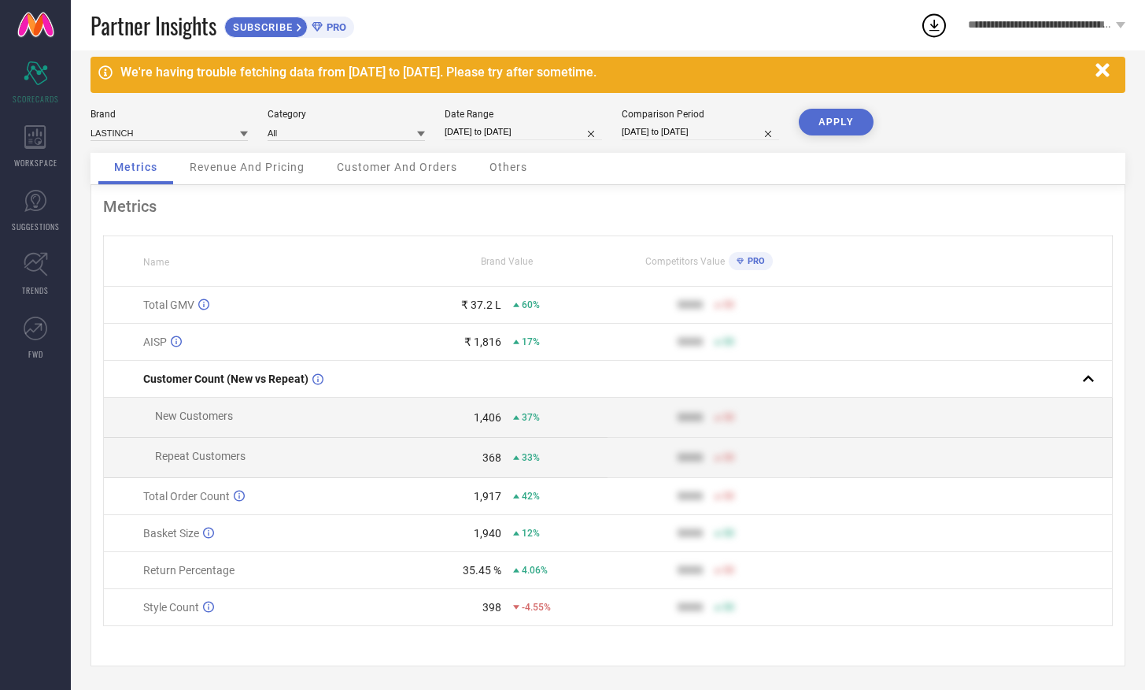
click at [255, 166] on span "Revenue And Pricing" at bounding box center [247, 167] width 115 height 13
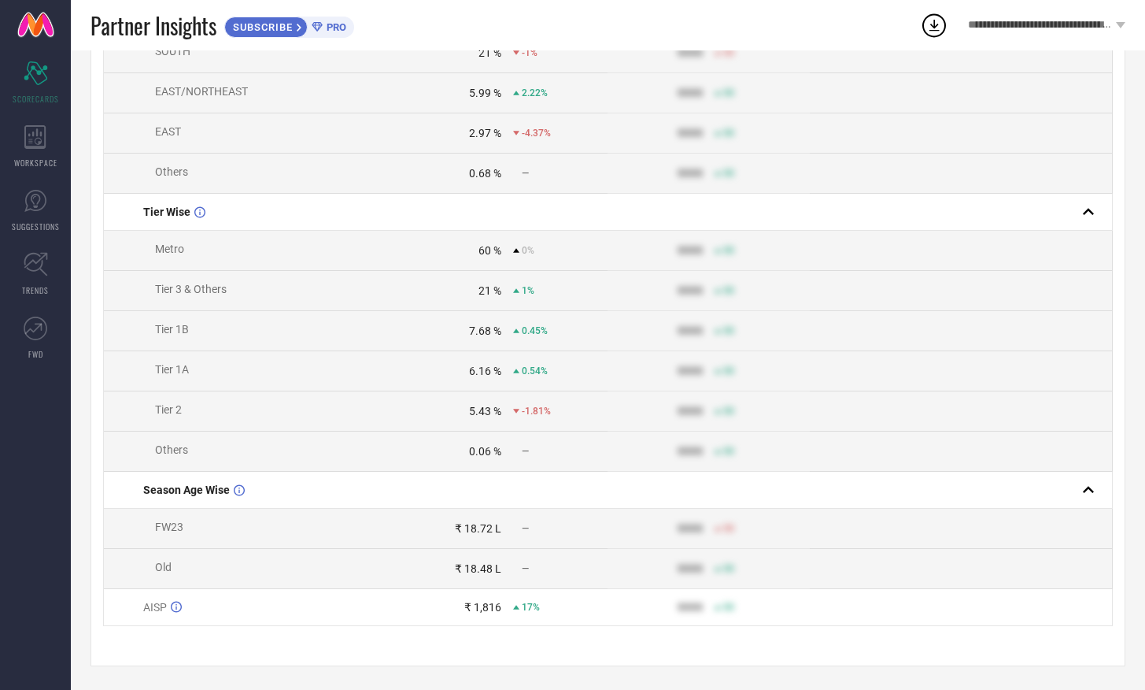
scroll to position [0, 0]
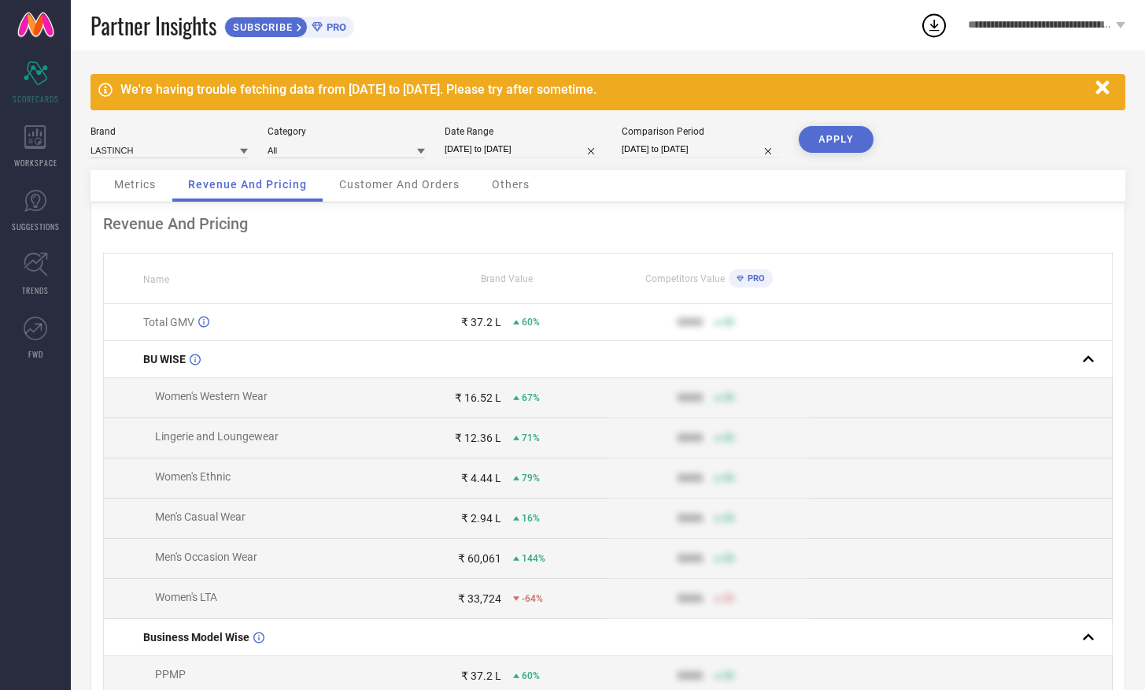
click at [390, 196] on div "Customer And Orders" at bounding box center [400, 185] width 152 height 31
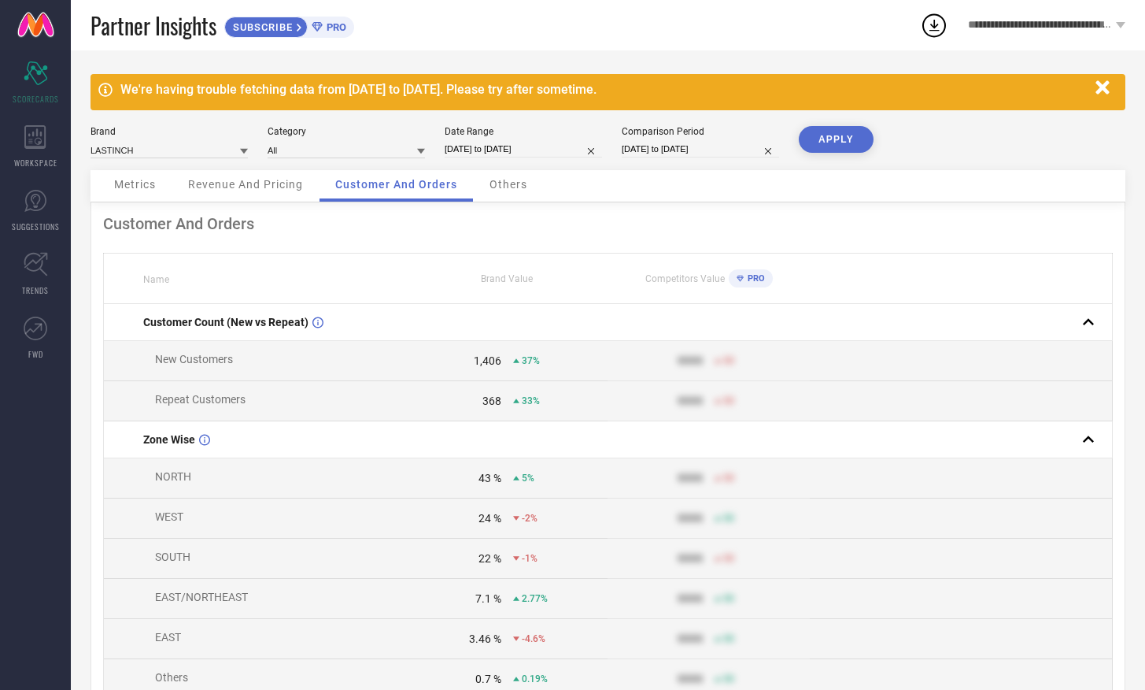
click at [505, 197] on div "Others" at bounding box center [508, 185] width 69 height 31
